Goal: Task Accomplishment & Management: Manage account settings

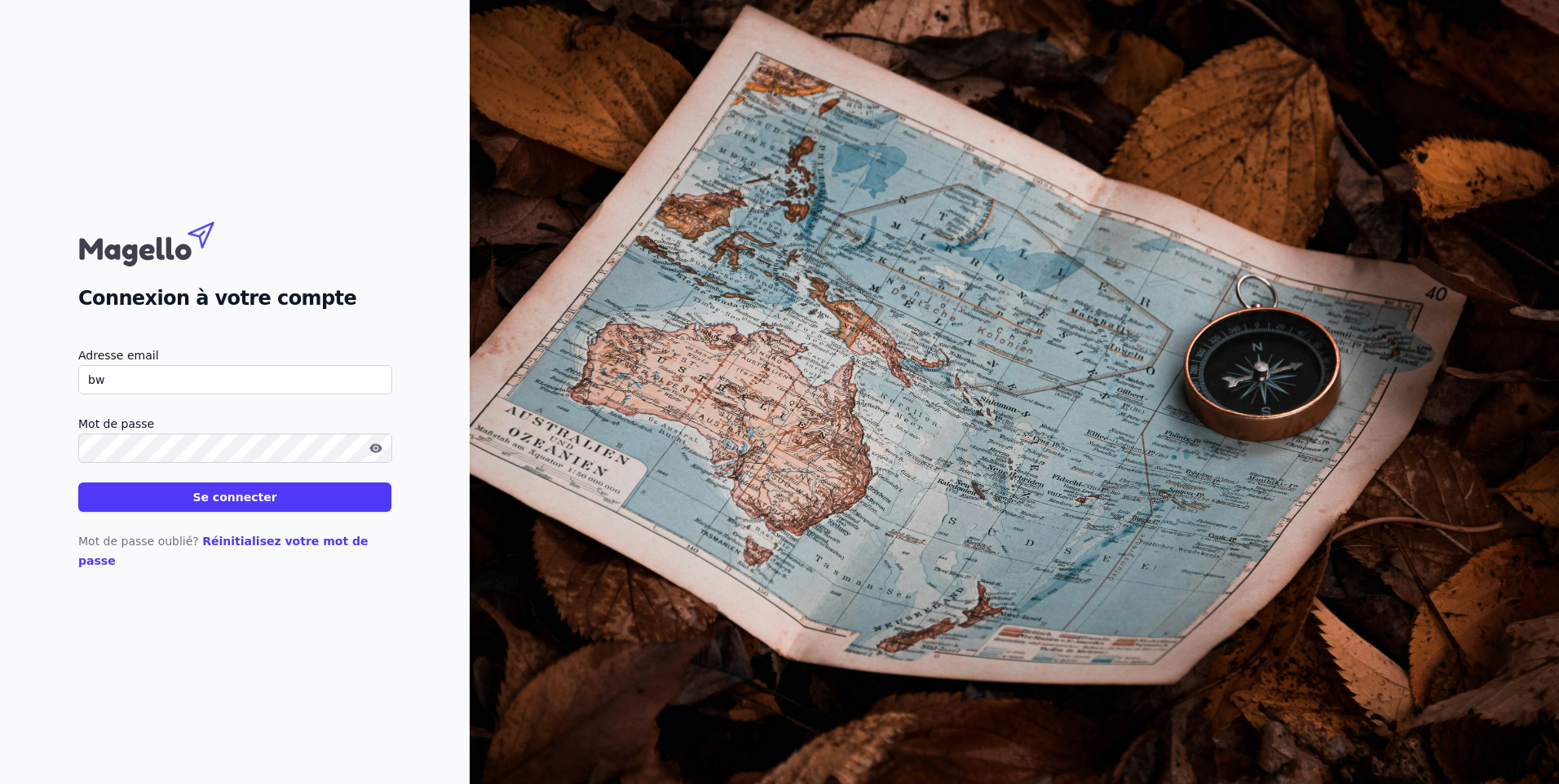
type input "[EMAIL_ADDRESS][DOMAIN_NAME]"
click at [78, 290] on button "Se connecter" at bounding box center [235, 496] width 313 height 29
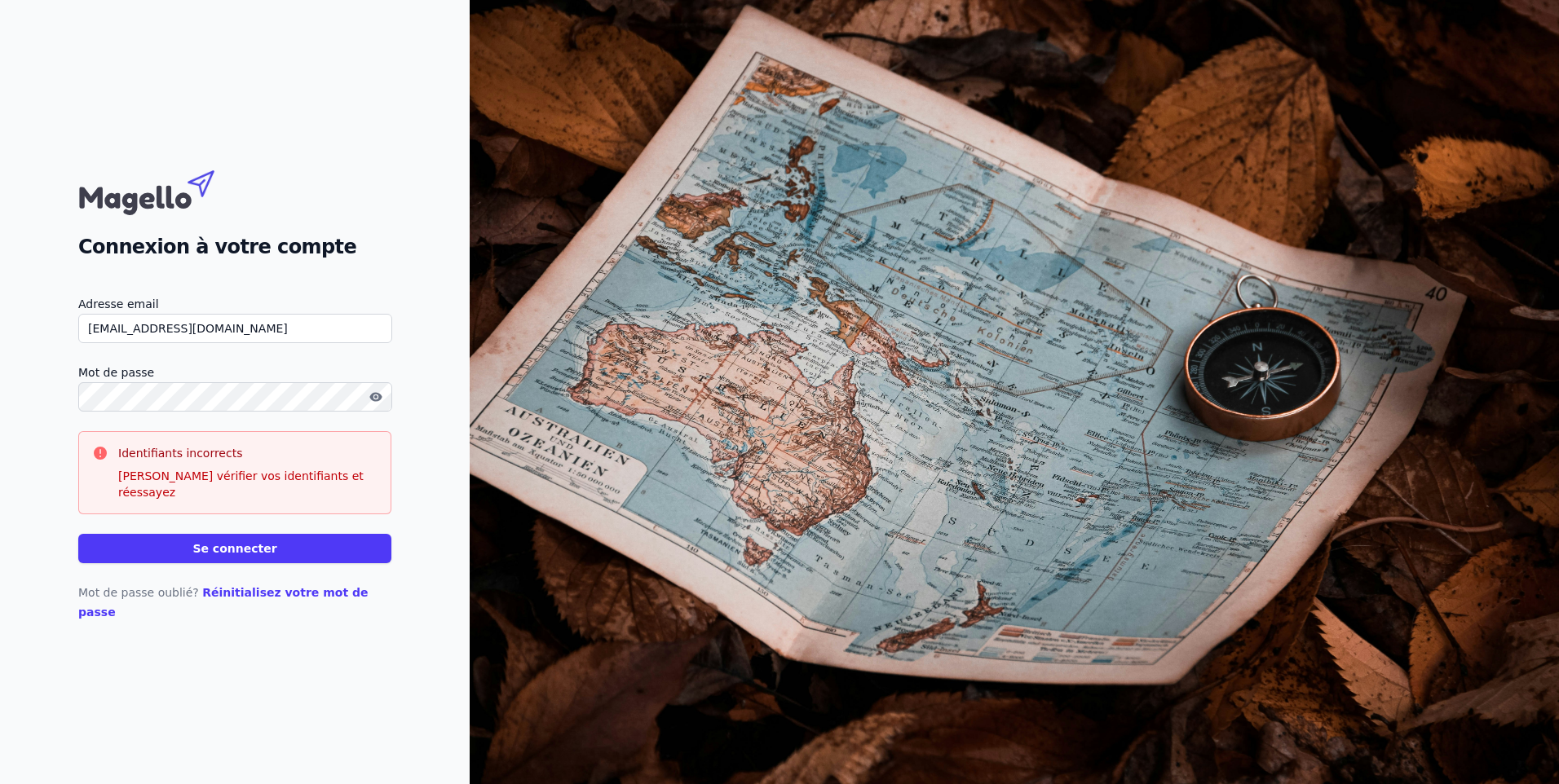
click at [372, 290] on icon "button" at bounding box center [375, 397] width 12 height 9
click at [372, 290] on icon "button" at bounding box center [373, 399] width 8 height 8
click at [78, 290] on button "Se connecter" at bounding box center [235, 548] width 313 height 29
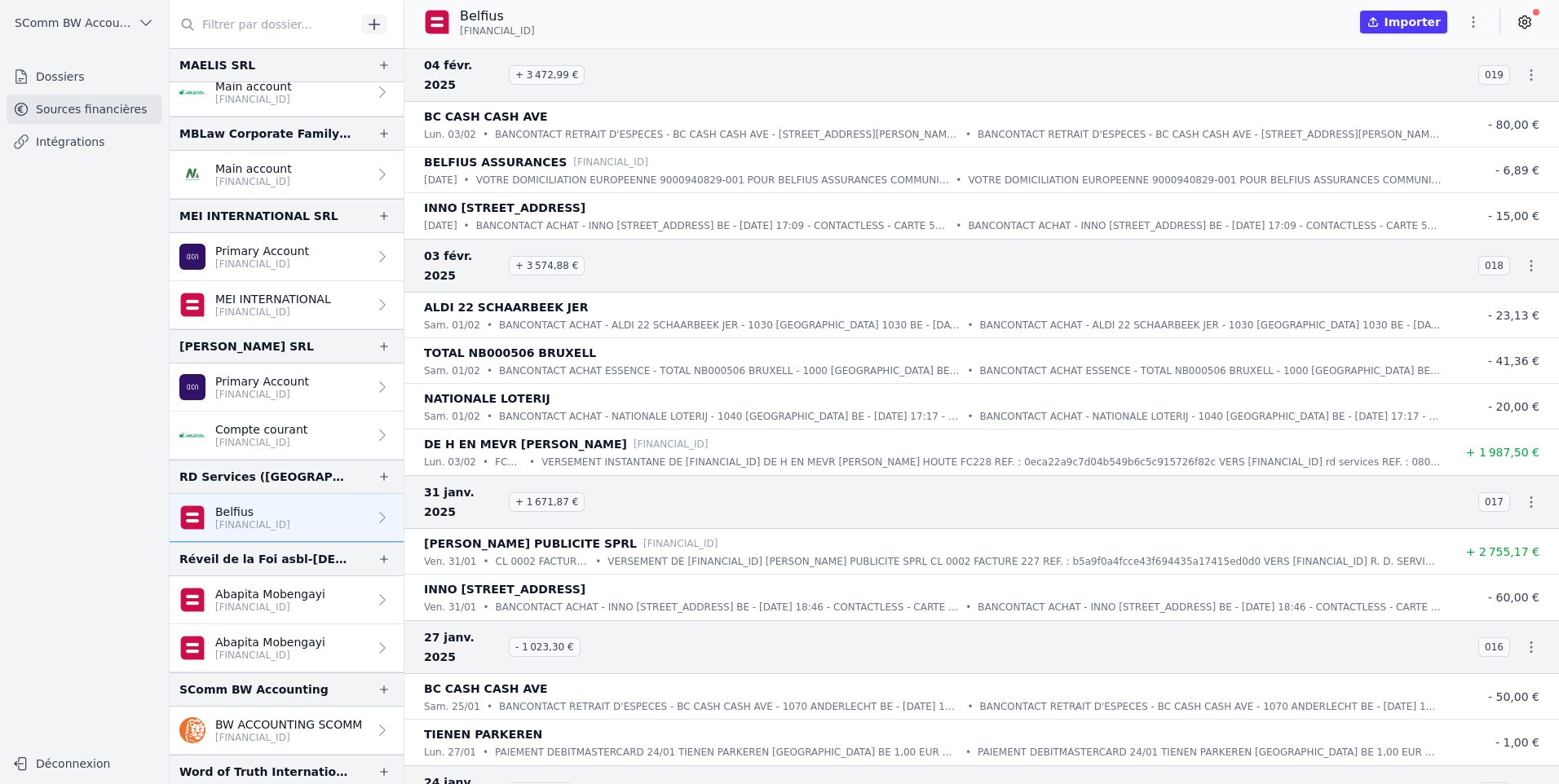
scroll to position [801, 0]
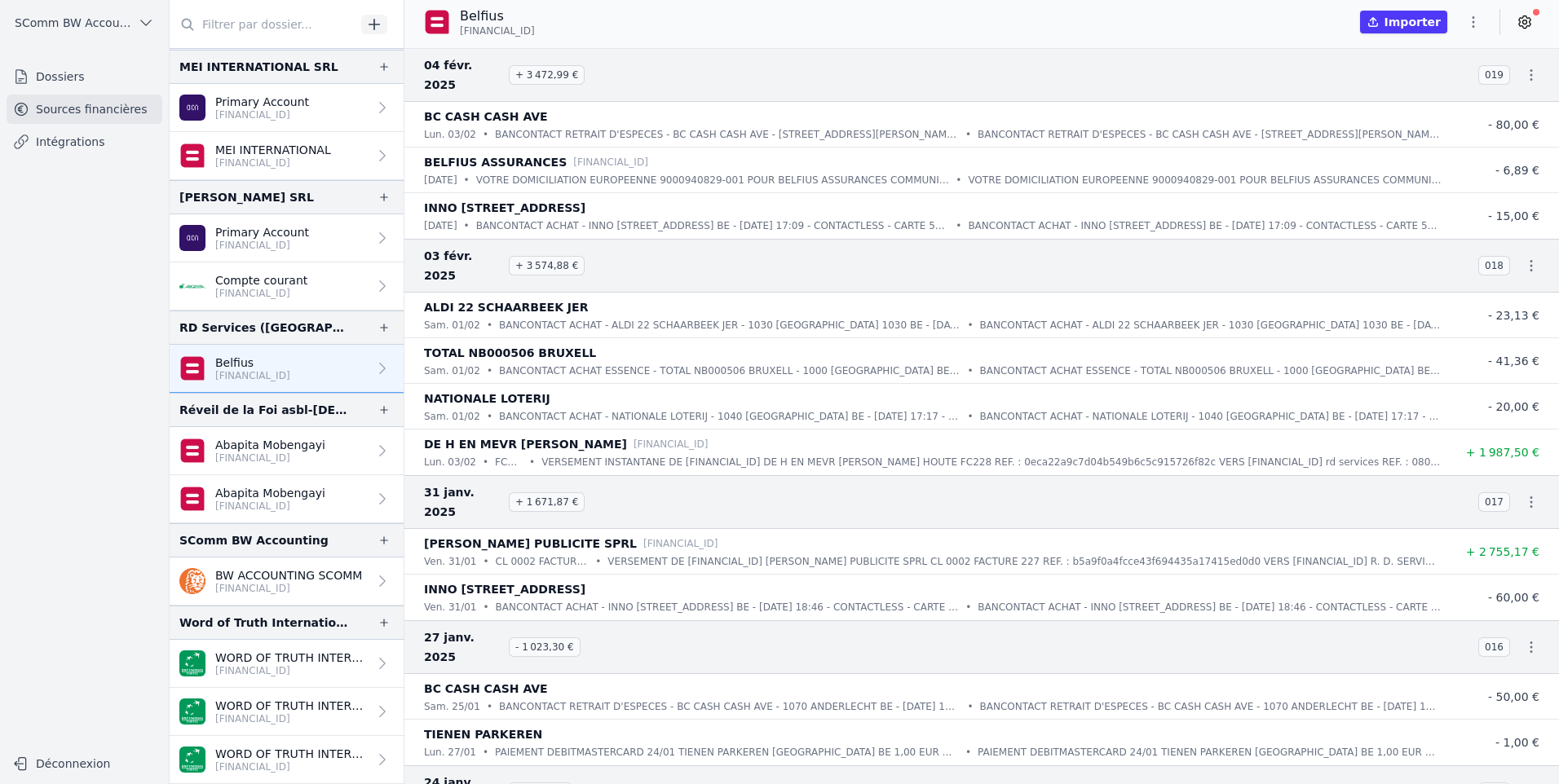
click at [254, 290] on p "Belfius" at bounding box center [252, 362] width 75 height 16
click at [744, 21] on icon at bounding box center [1523, 22] width 16 height 16
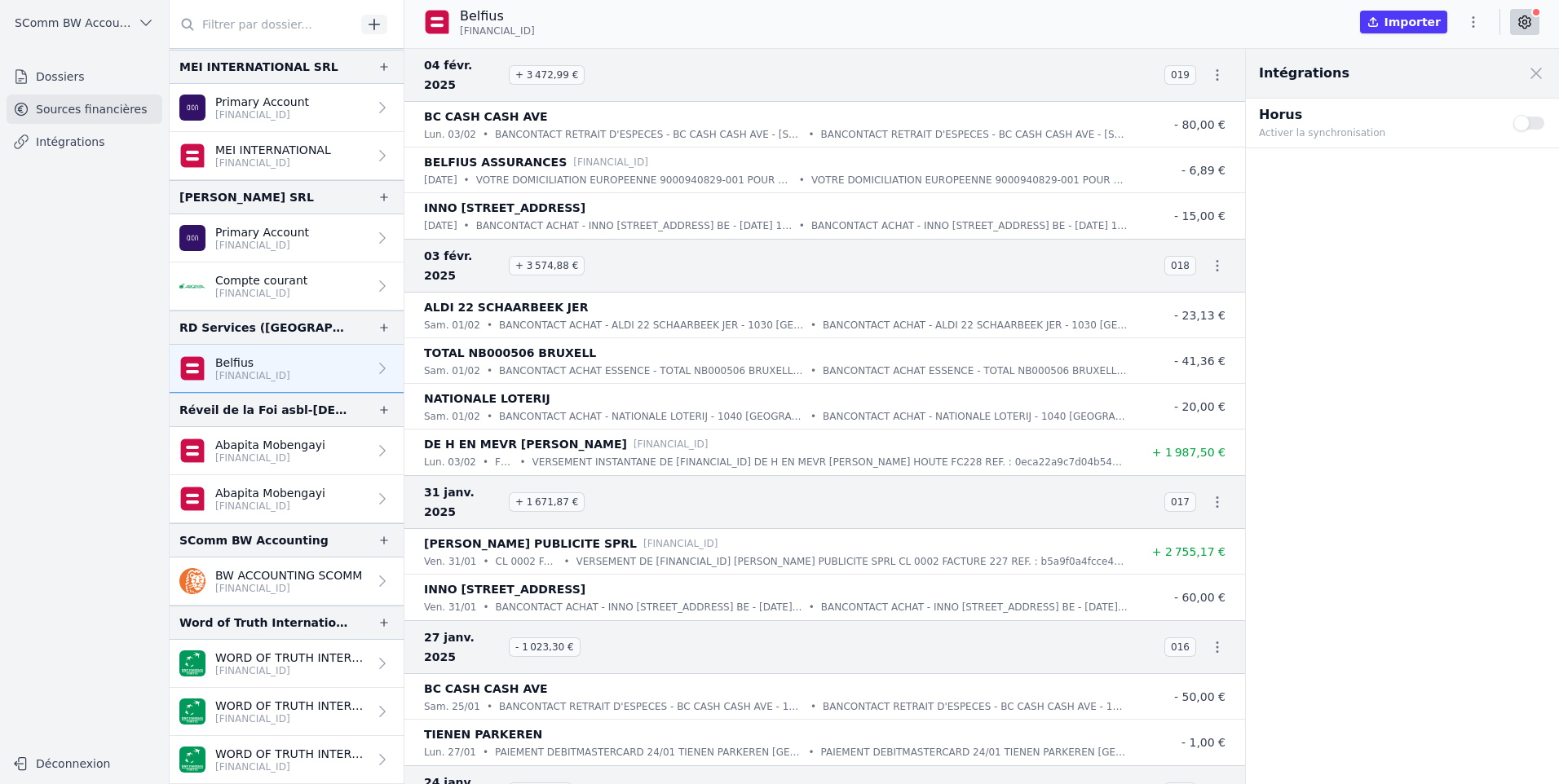
click at [744, 118] on button "Use setting" at bounding box center [1529, 123] width 33 height 16
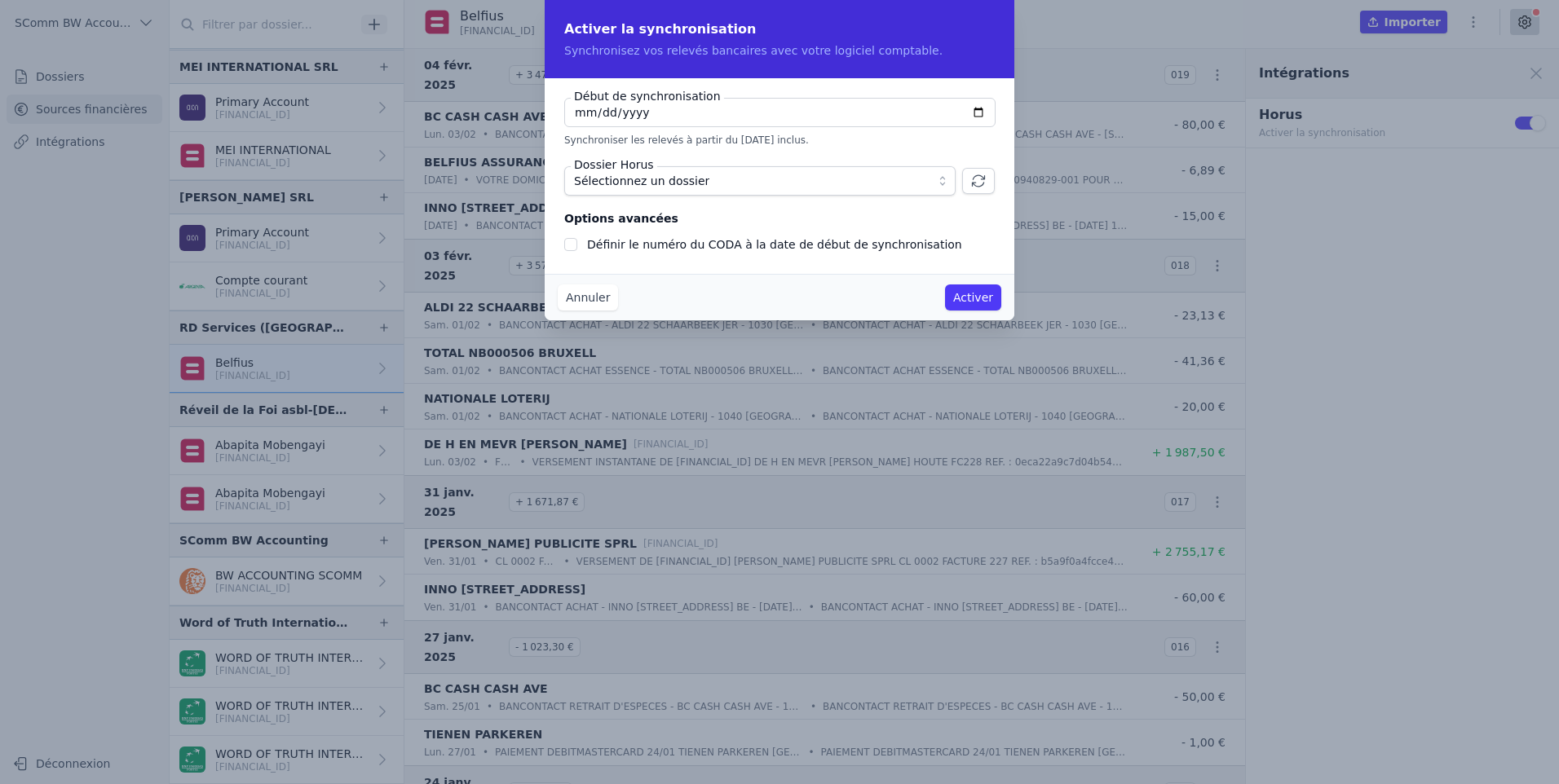
type input "[DATE]"
checkbox input "false"
type input "[DATE]"
click at [669, 184] on span "Sélectionnez un dossier" at bounding box center [642, 180] width 135 height 20
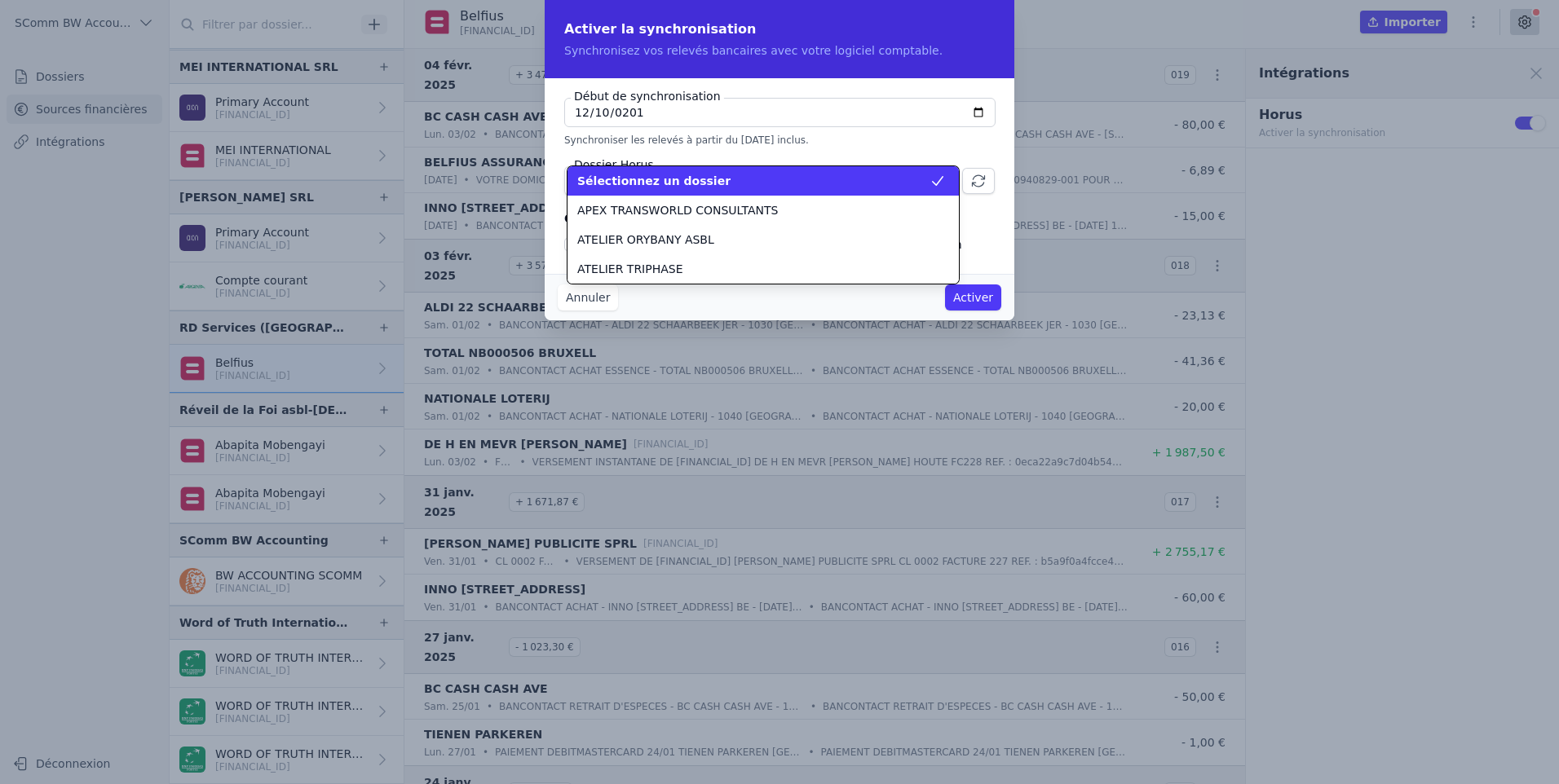
scroll to position [968, 0]
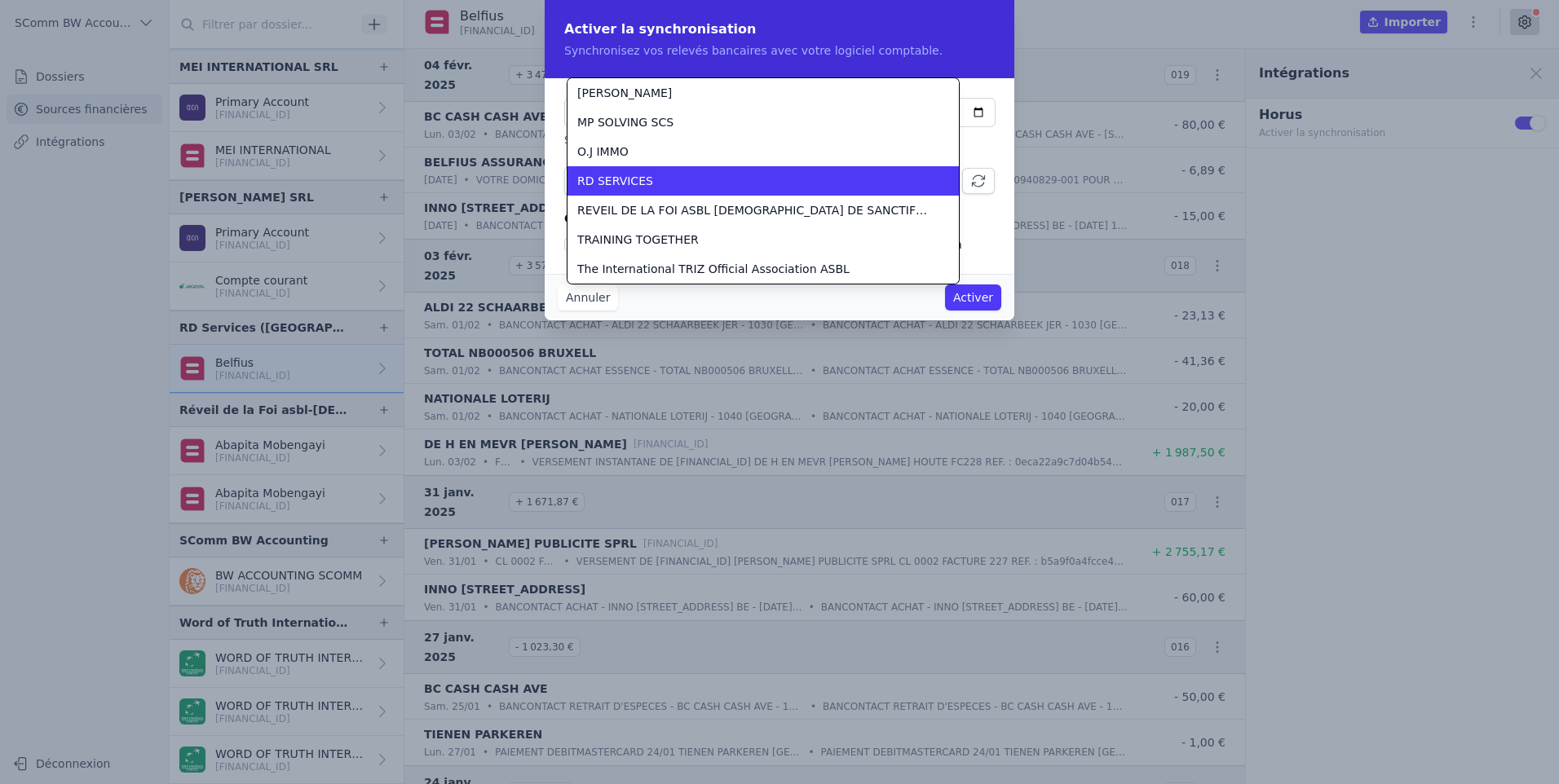
click at [669, 184] on div "RD SERVICES" at bounding box center [752, 180] width 352 height 16
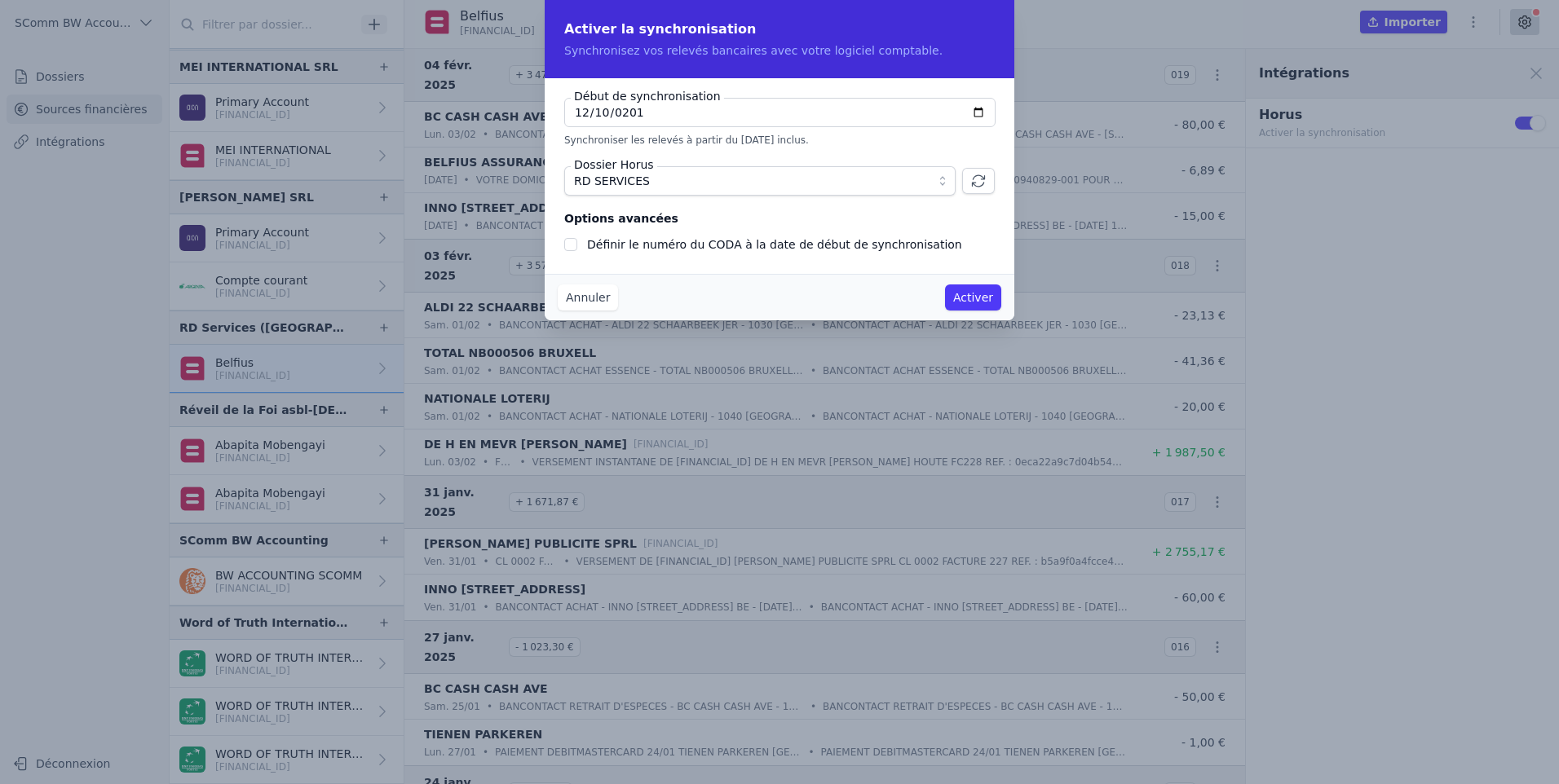
click at [682, 247] on label "Définir le numéro du CODA à la date de début de synchronisation" at bounding box center [775, 245] width 375 height 13
click at [577, 247] on input "Définir le numéro du CODA à la date de début de synchronisation" at bounding box center [570, 245] width 13 height 13
checkbox input "true"
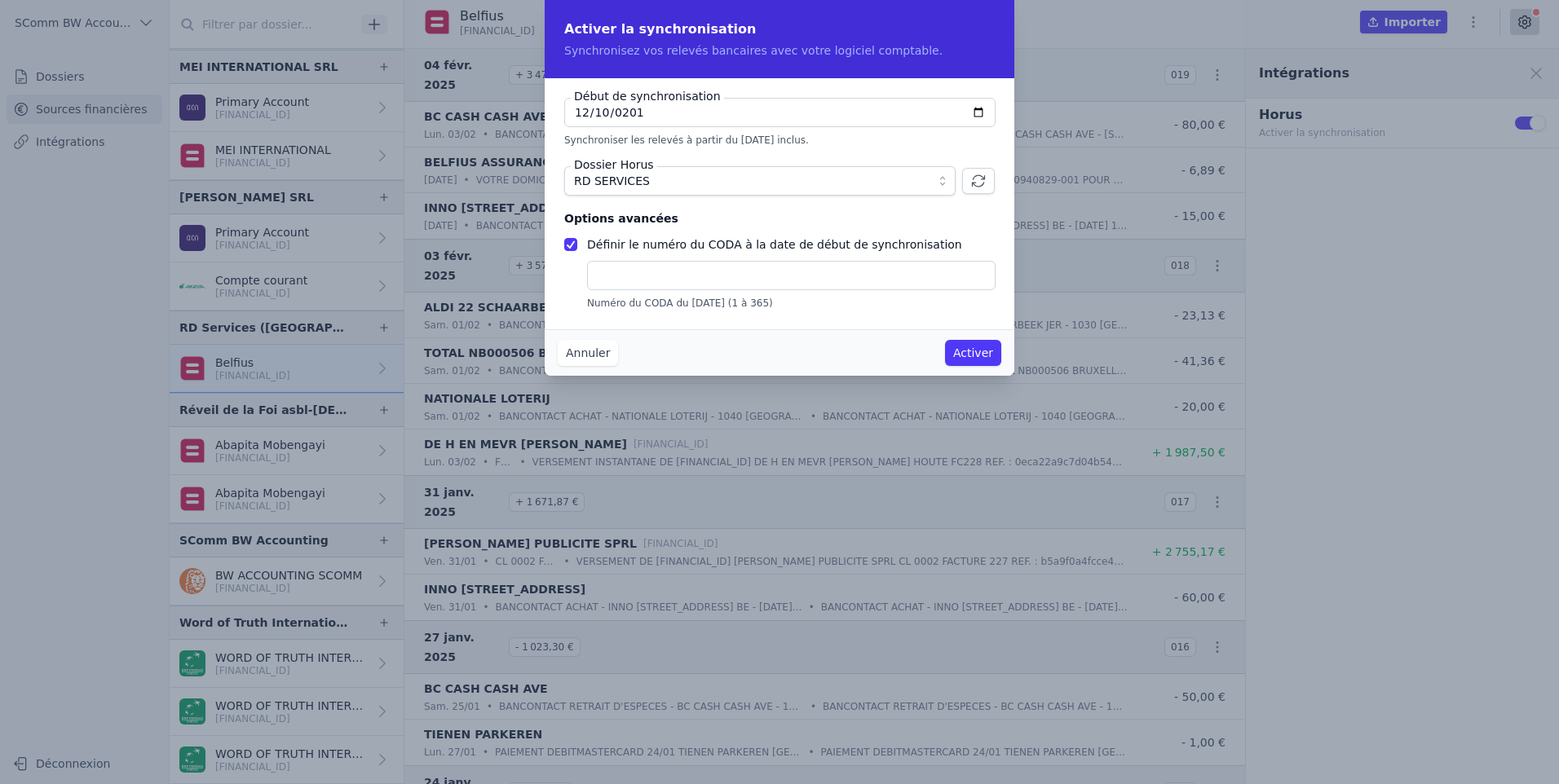
click at [744, 290] on button "Activer" at bounding box center [973, 353] width 56 height 26
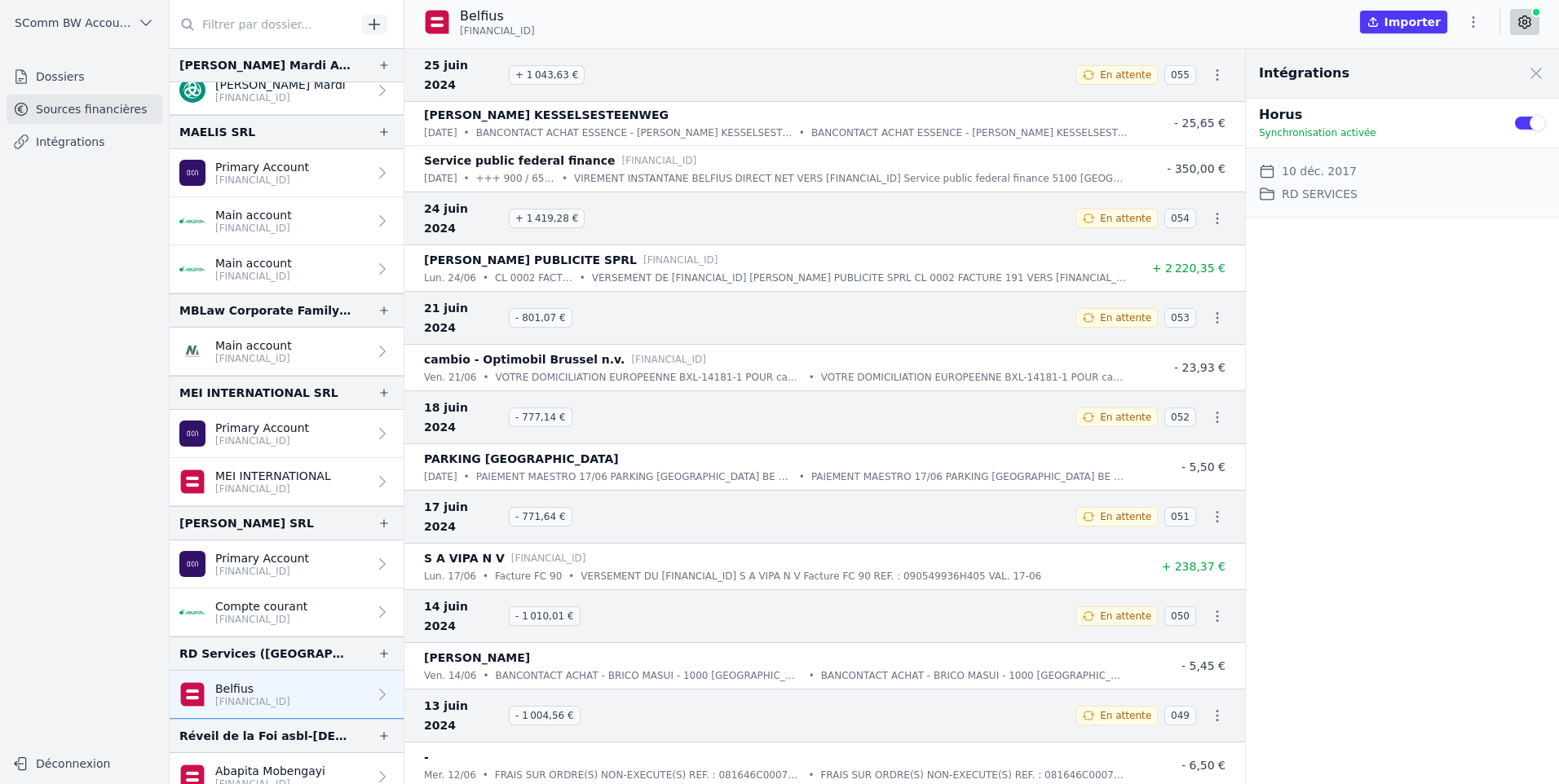
scroll to position [394, 0]
